Goal: Transaction & Acquisition: Book appointment/travel/reservation

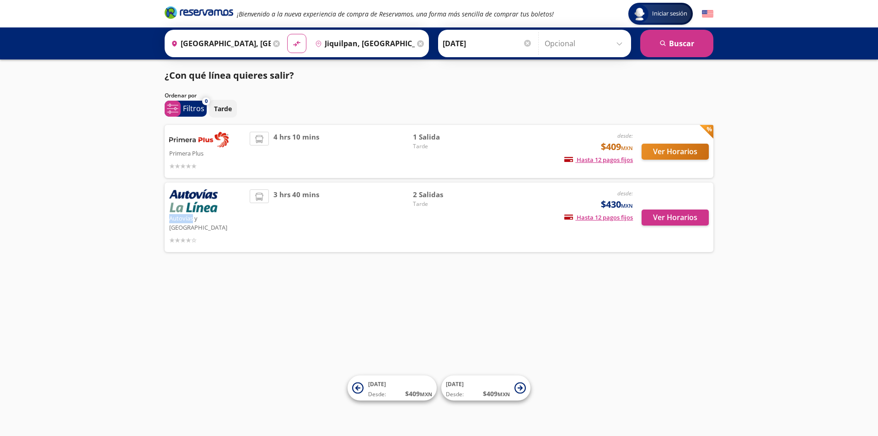
click at [413, 45] on div "Destino pin-outline [GEOGRAPHIC_DATA], [GEOGRAPHIC_DATA]" at bounding box center [369, 44] width 116 height 24
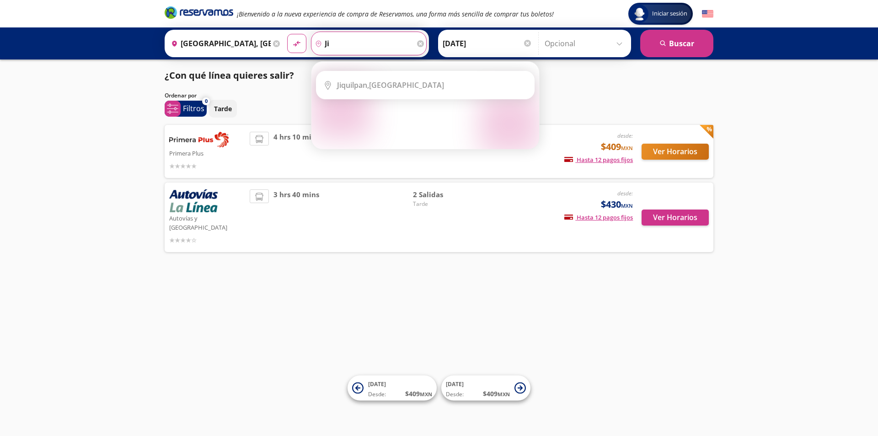
type input "j"
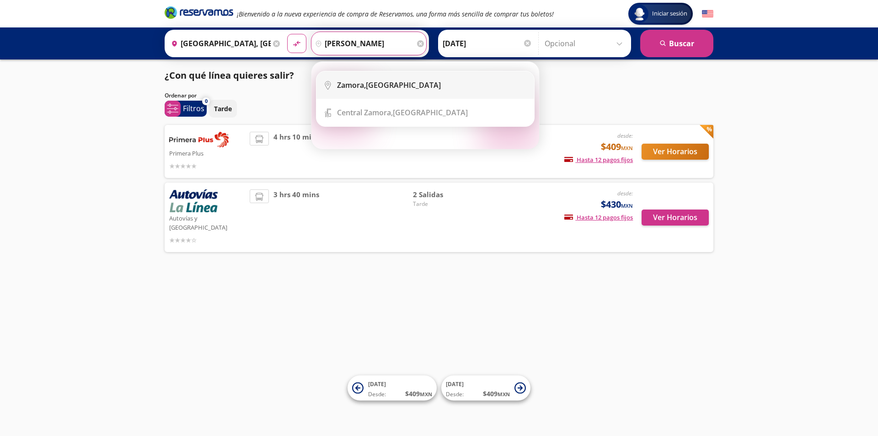
click at [352, 83] on b "Zamora," at bounding box center [351, 85] width 29 height 10
type input "[GEOGRAPHIC_DATA], [GEOGRAPHIC_DATA]"
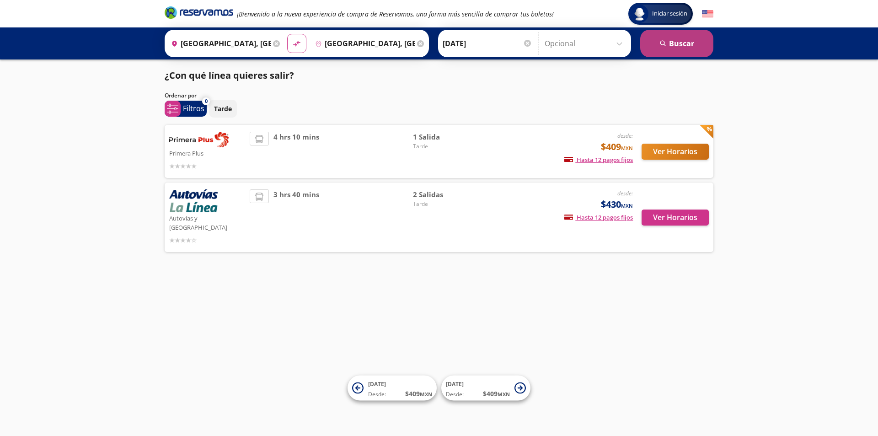
click at [690, 48] on button "search [GEOGRAPHIC_DATA]" at bounding box center [676, 43] width 73 height 27
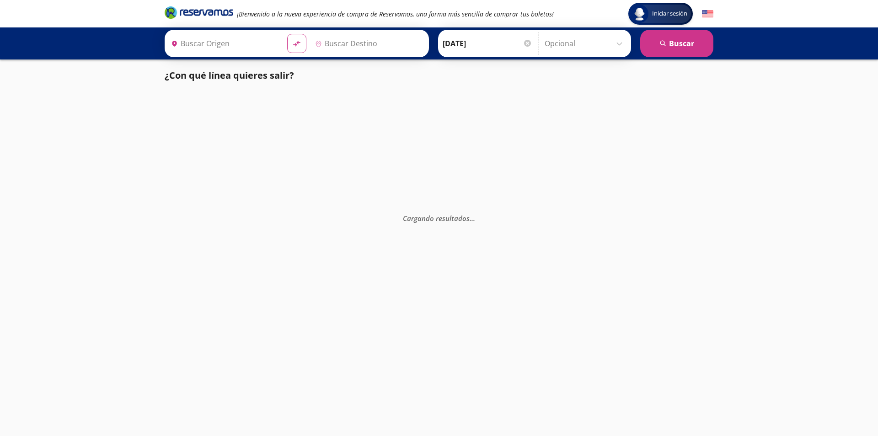
type input "[GEOGRAPHIC_DATA], [GEOGRAPHIC_DATA]"
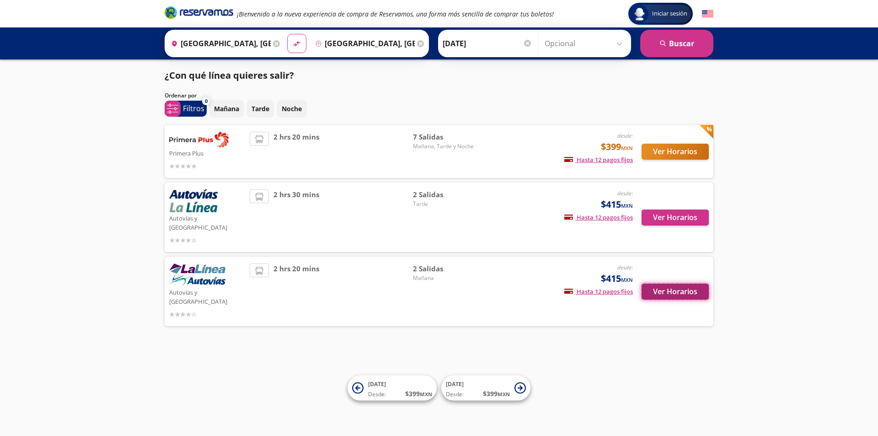
click at [673, 284] on button "Ver Horarios" at bounding box center [675, 292] width 67 height 16
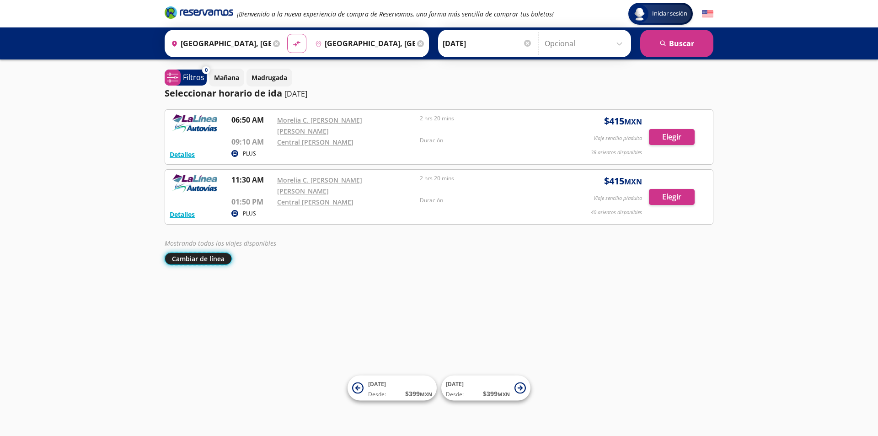
click at [195, 252] on button "Cambiar de línea" at bounding box center [198, 258] width 67 height 12
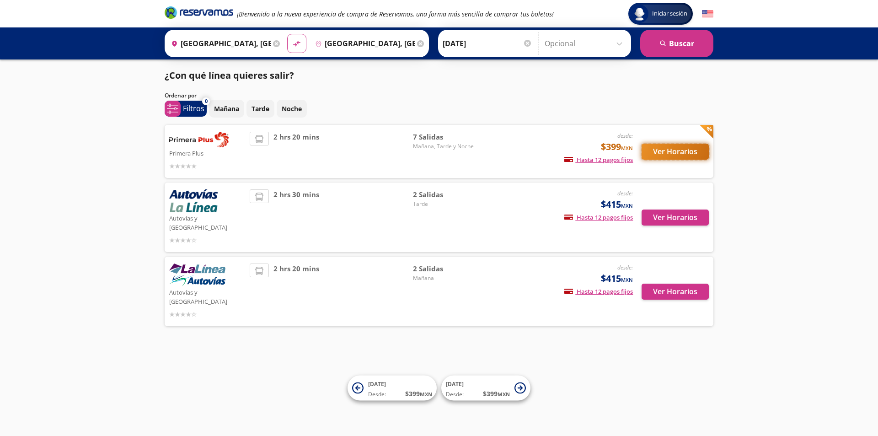
click at [685, 150] on button "Ver Horarios" at bounding box center [675, 152] width 67 height 16
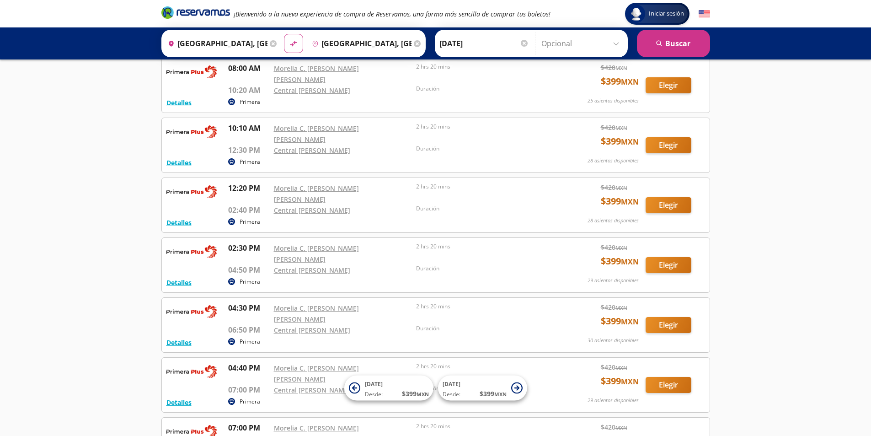
scroll to position [133, 0]
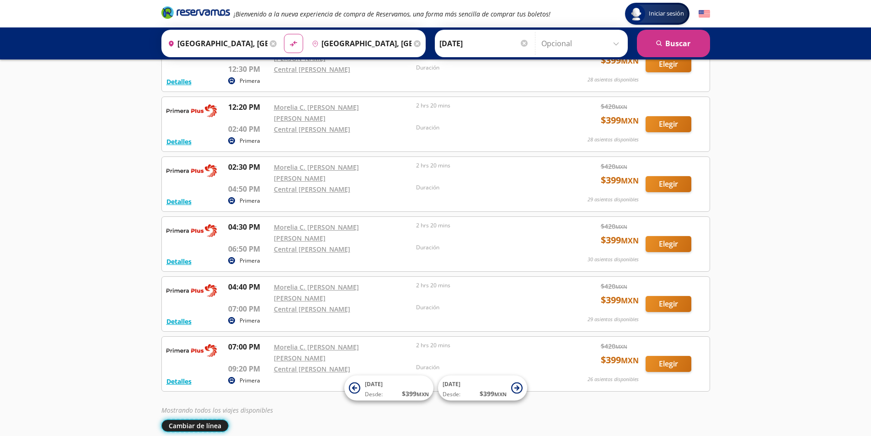
click at [182, 419] on button "Cambiar de línea" at bounding box center [194, 425] width 67 height 12
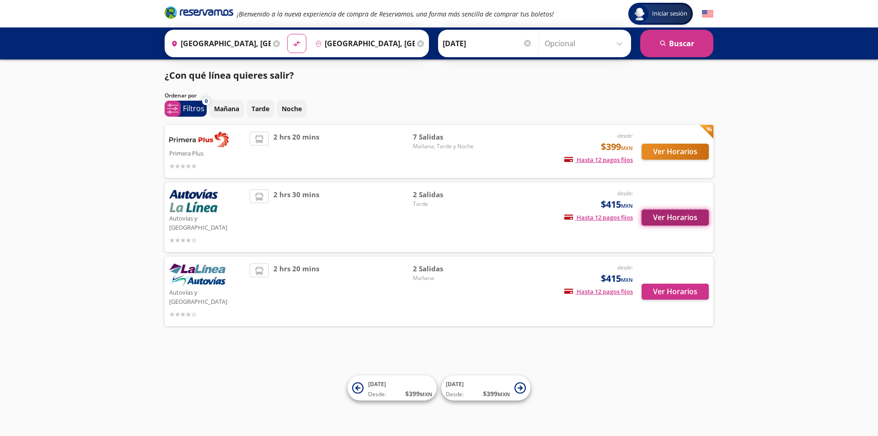
click at [689, 218] on button "Ver Horarios" at bounding box center [675, 217] width 67 height 16
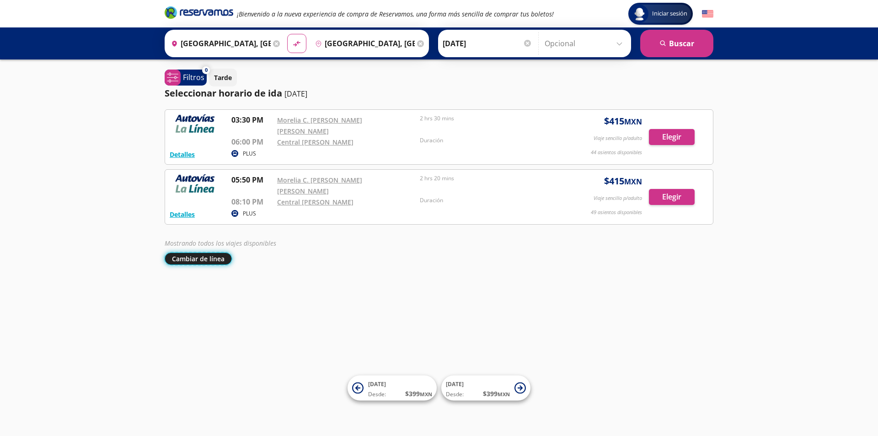
click at [216, 252] on button "Cambiar de línea" at bounding box center [198, 258] width 67 height 12
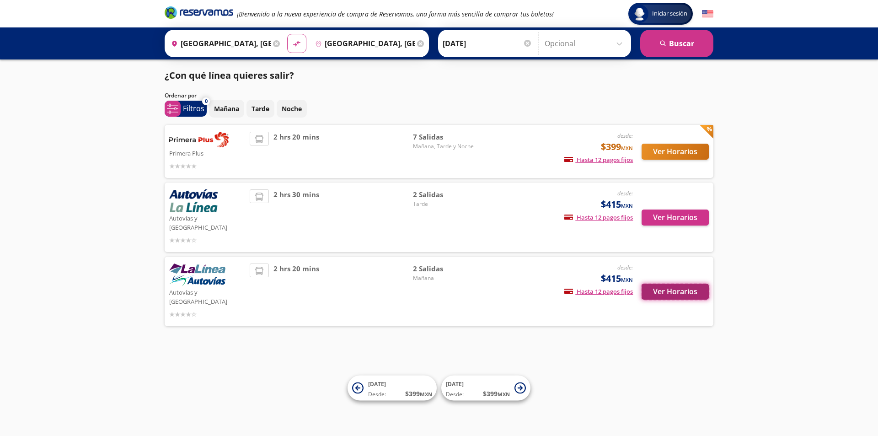
click at [673, 284] on button "Ver Horarios" at bounding box center [675, 292] width 67 height 16
